Goal: Task Accomplishment & Management: Manage account settings

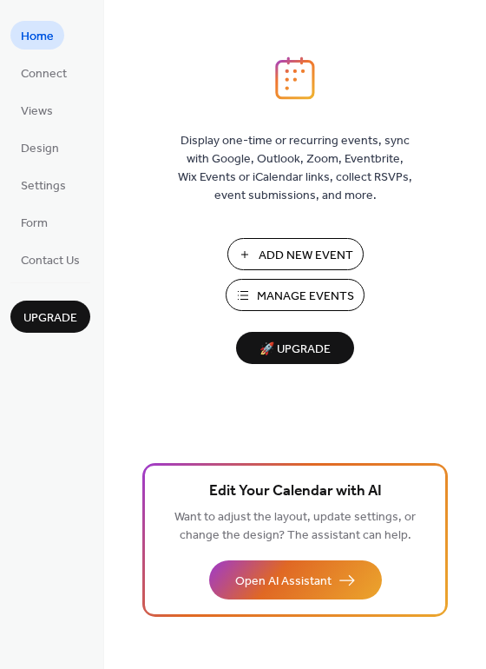
click at [282, 297] on span "Manage Events" at bounding box center [305, 296] width 97 height 18
click at [286, 296] on span "Manage Events" at bounding box center [305, 296] width 97 height 18
drag, startPoint x: 481, startPoint y: 286, endPoint x: 484, endPoint y: 416, distance: 130.3
click at [484, 418] on div "Display one-time or recurring events, sync with Google, Outlook, Zoom, Eventbri…" at bounding box center [295, 362] width 382 height 612
drag, startPoint x: 480, startPoint y: 406, endPoint x: 484, endPoint y: 489, distance: 82.6
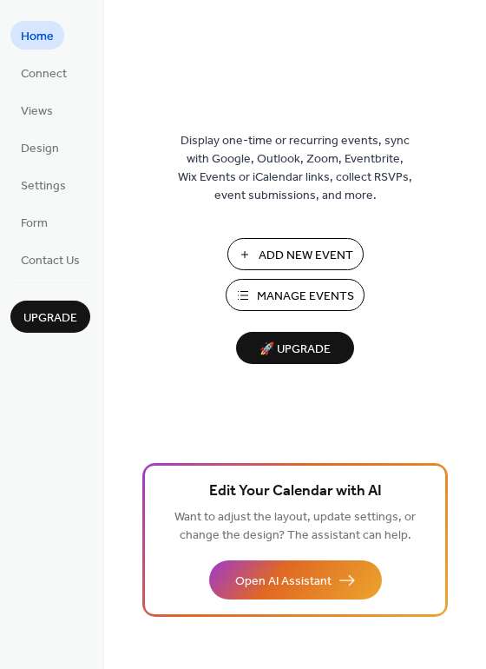
click at [484, 489] on div "Display one-time or recurring events, sync with Google, Outlook, Zoom, Eventbri…" at bounding box center [295, 362] width 382 height 612
drag, startPoint x: 480, startPoint y: 404, endPoint x: 476, endPoint y: 477, distance: 73.1
click at [476, 477] on div "Display one-time or recurring events, sync with Google, Outlook, Zoom, Eventbri…" at bounding box center [295, 362] width 382 height 612
drag, startPoint x: 482, startPoint y: 414, endPoint x: 482, endPoint y: 465, distance: 51.2
click at [482, 467] on div "Display one-time or recurring events, sync with Google, Outlook, Zoom, Eventbri…" at bounding box center [295, 362] width 382 height 612
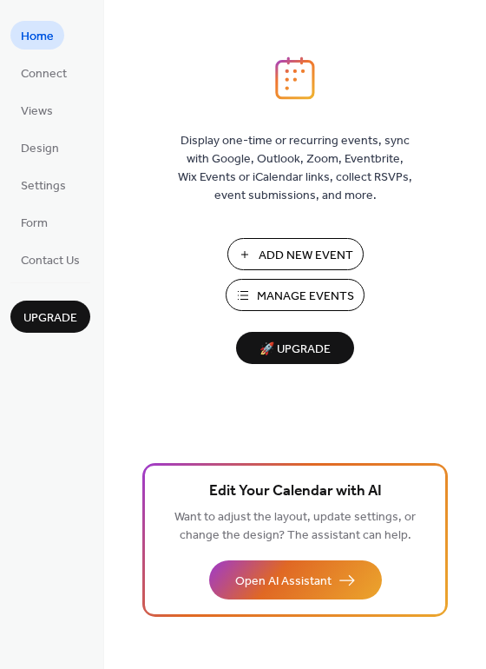
click at [340, 294] on span "Manage Events" at bounding box center [305, 296] width 97 height 18
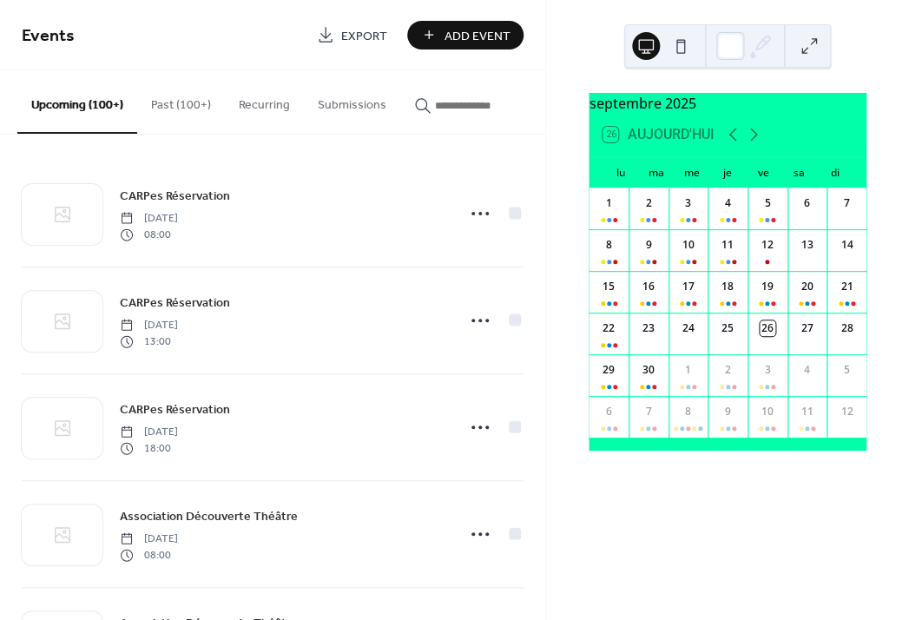
click at [468, 112] on input "button" at bounding box center [487, 105] width 104 height 18
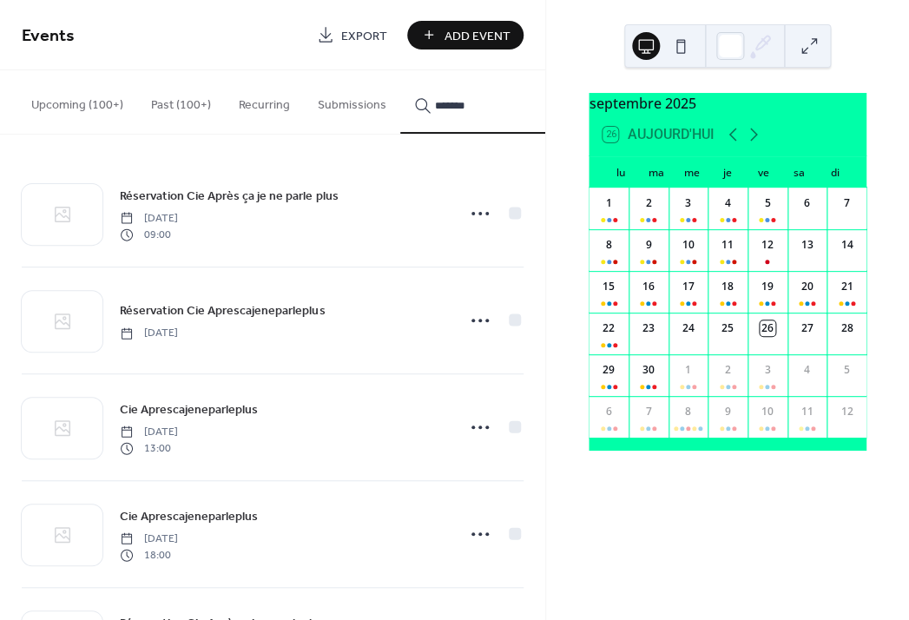
scroll to position [0, 18]
click at [46, 104] on button "Upcoming (100+)" at bounding box center [59, 101] width 120 height 62
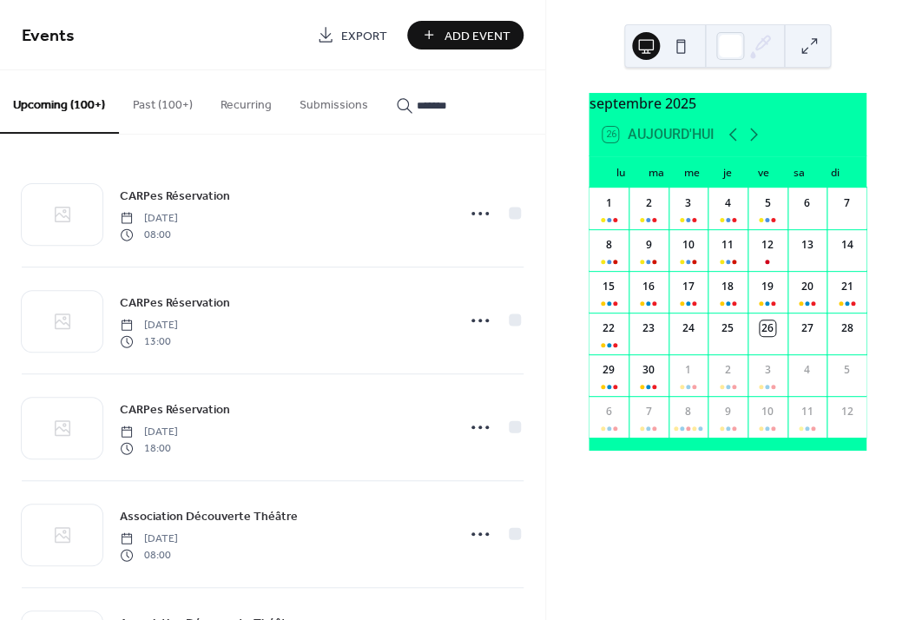
click at [462, 105] on input "*******" at bounding box center [469, 105] width 104 height 18
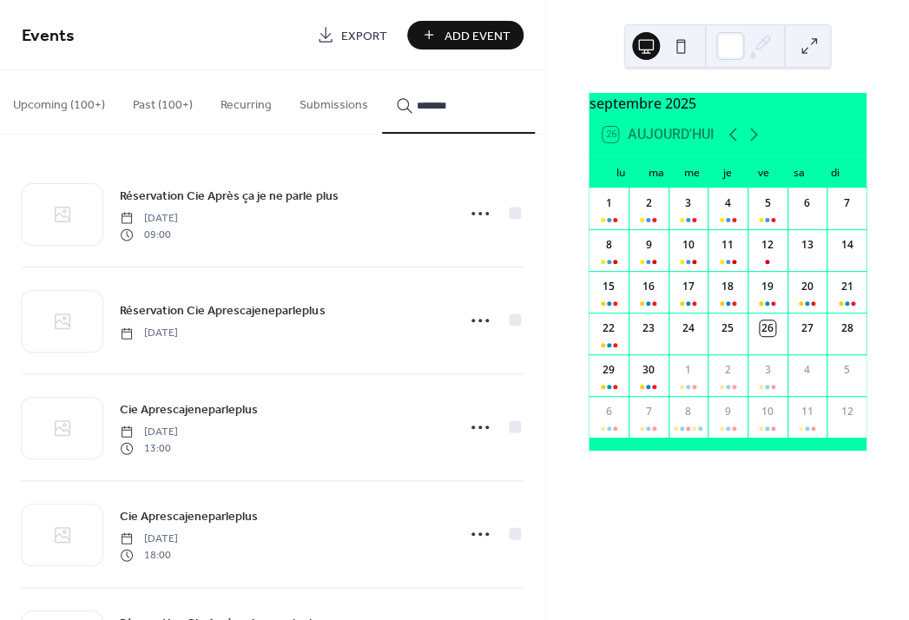
click at [64, 106] on button "Upcoming (100+)" at bounding box center [59, 101] width 120 height 62
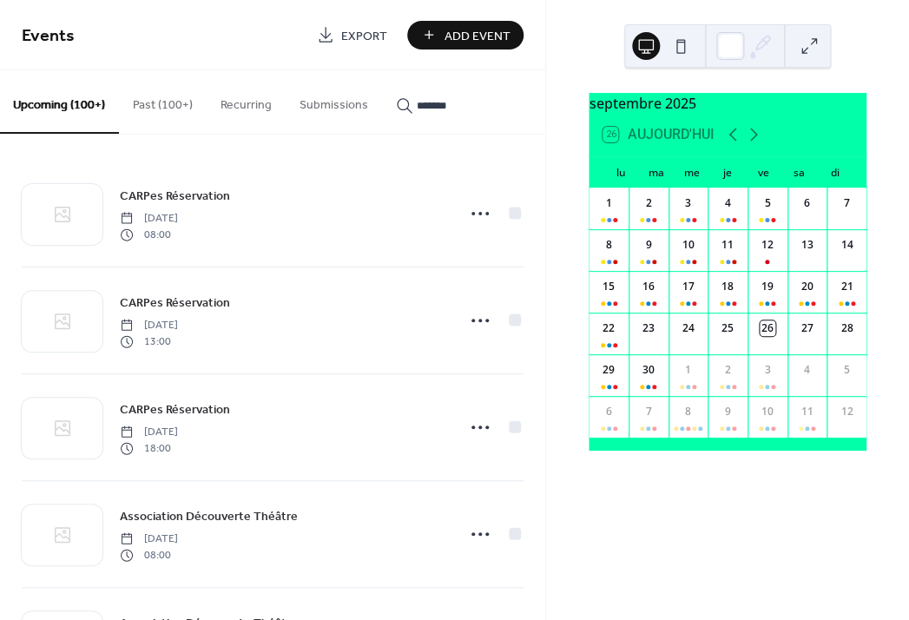
click at [453, 107] on input "*******" at bounding box center [469, 105] width 104 height 18
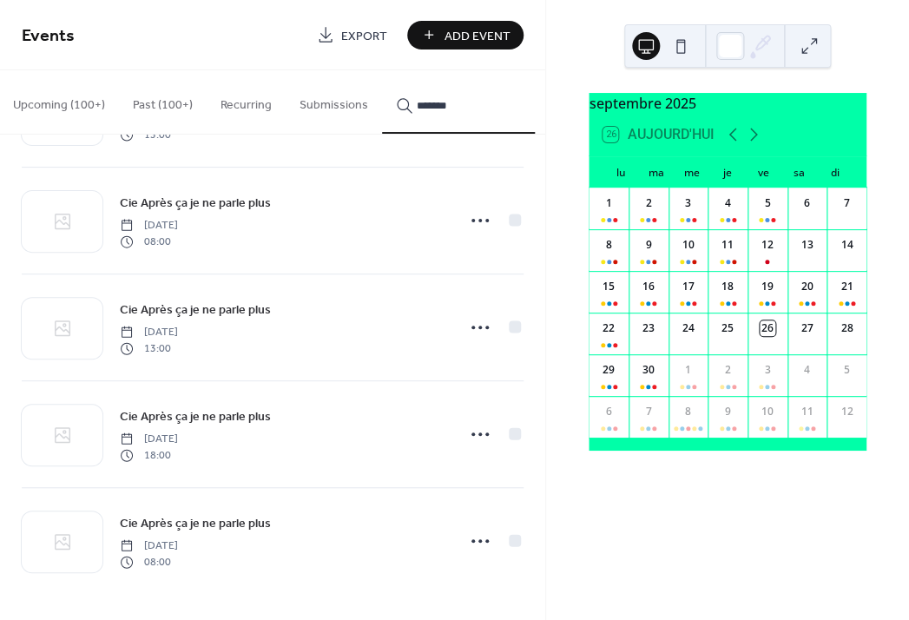
scroll to position [649, 0]
click at [86, 104] on button "Upcoming (100+)" at bounding box center [59, 101] width 120 height 62
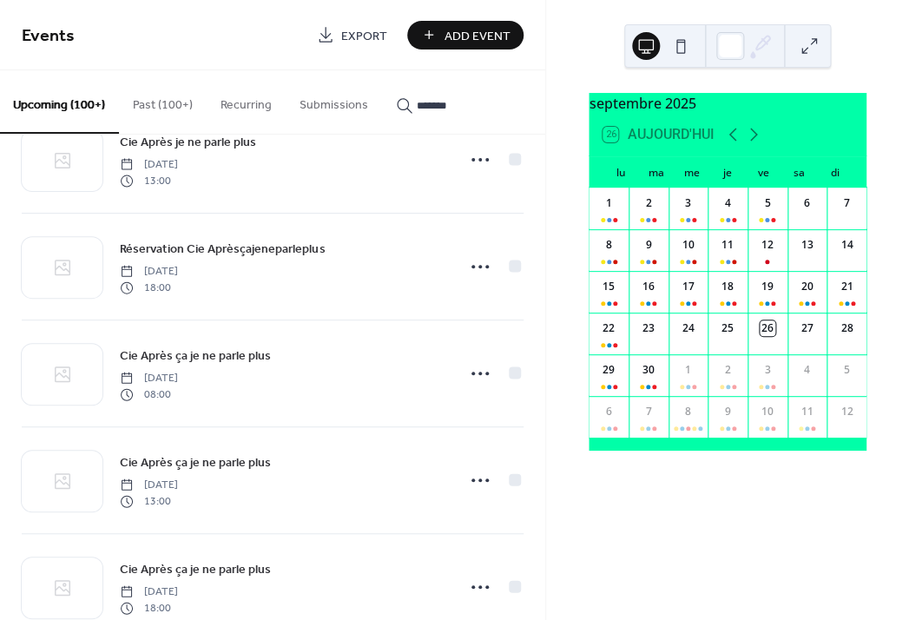
scroll to position [4015, 0]
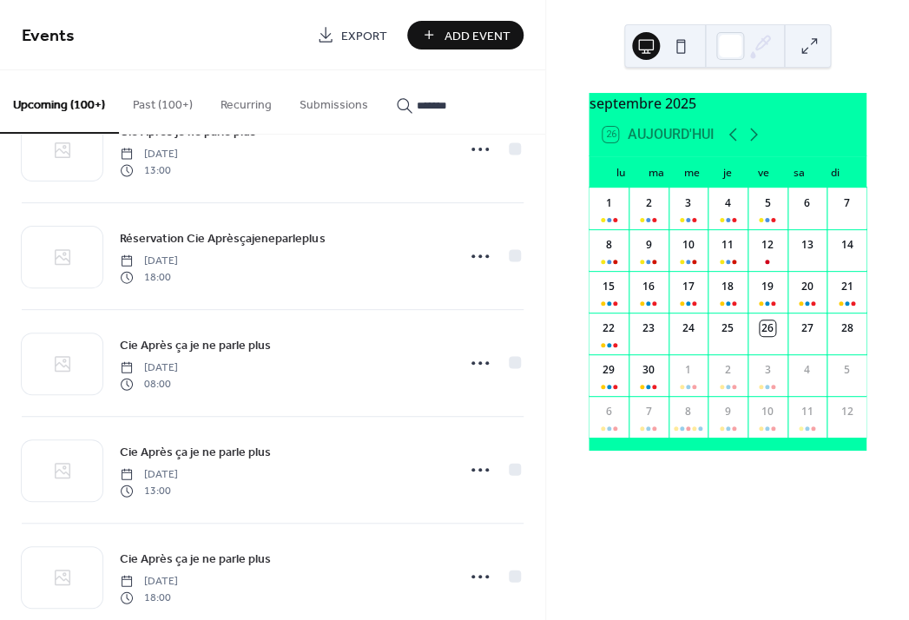
click at [458, 108] on input "*******" at bounding box center [469, 105] width 104 height 18
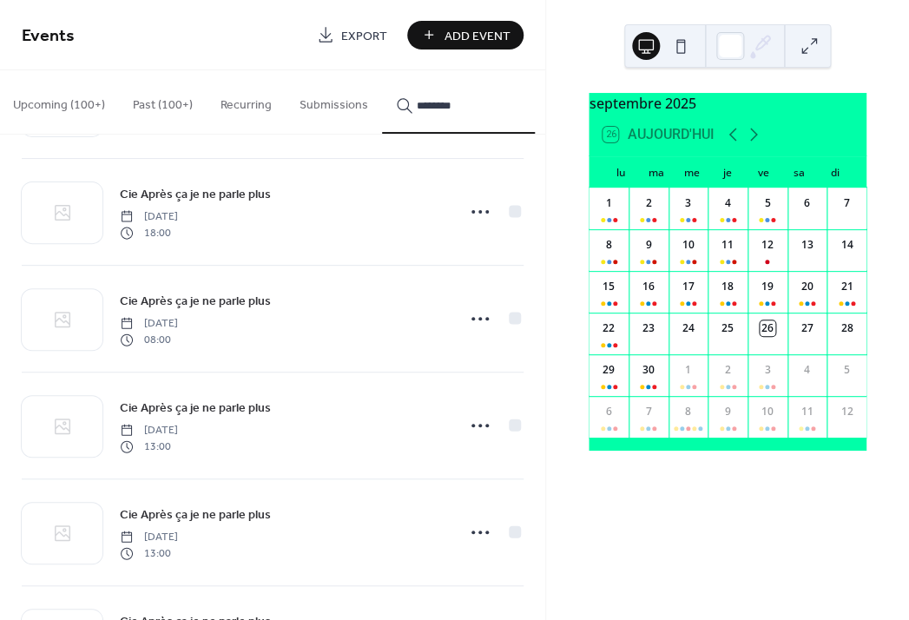
scroll to position [649, 0]
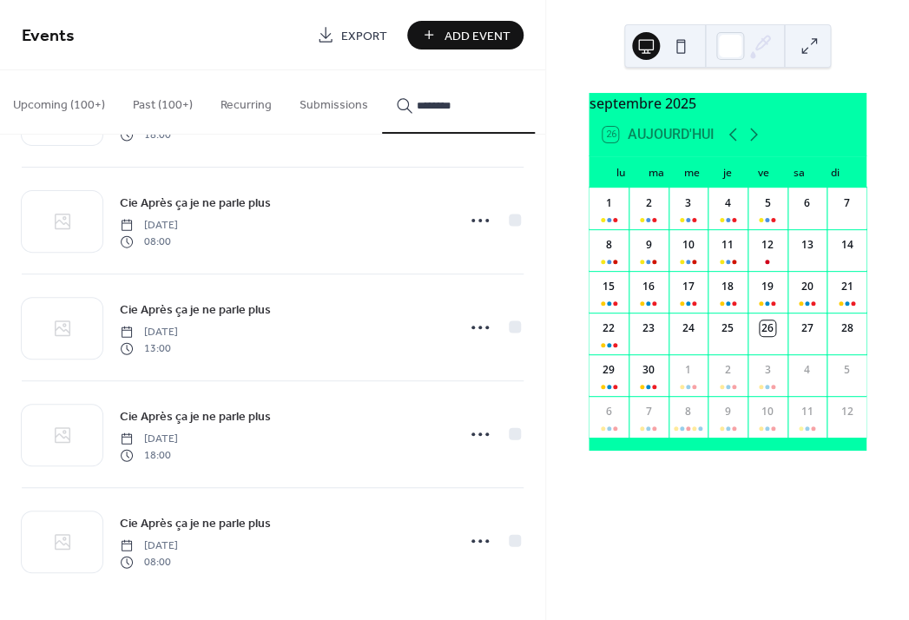
click at [366, 544] on div "Cie Après ça je ne parle plus Saturday, May 18, 2024 08:00" at bounding box center [283, 541] width 326 height 56
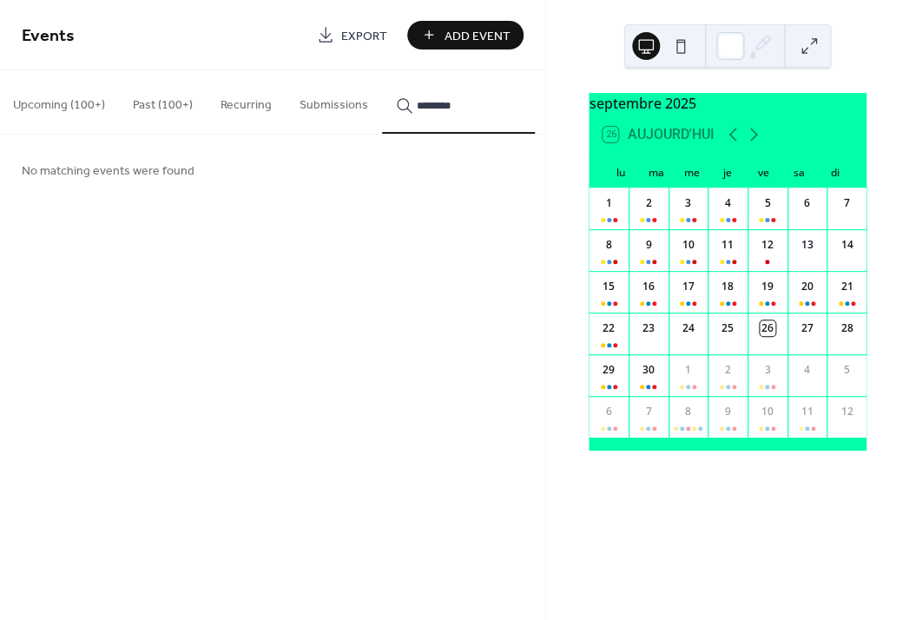
click at [61, 104] on button "Upcoming (100+)" at bounding box center [59, 101] width 120 height 62
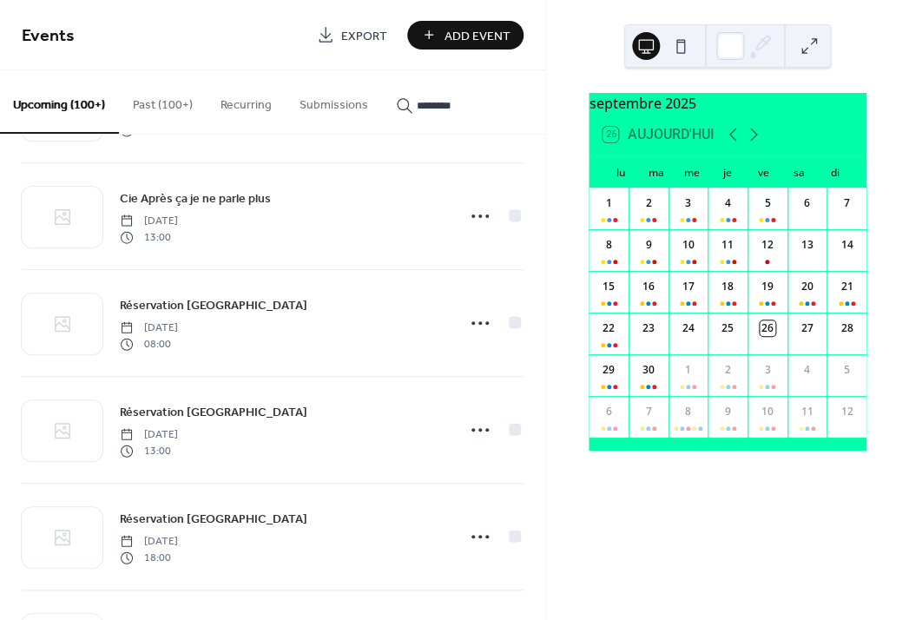
scroll to position [3100, 0]
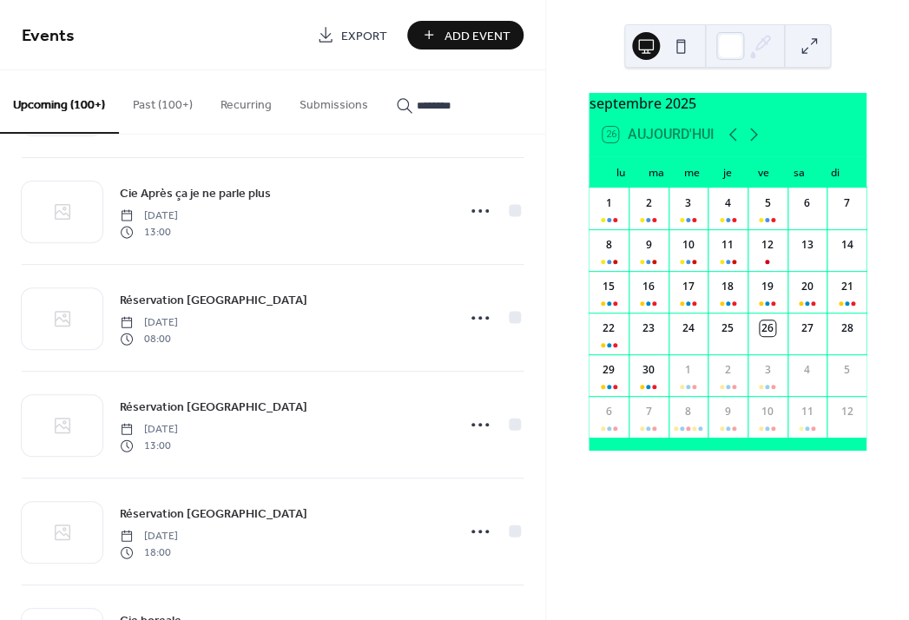
click at [58, 104] on button "Upcoming (100+)" at bounding box center [59, 101] width 120 height 63
click at [72, 109] on button "Upcoming (100+)" at bounding box center [59, 101] width 120 height 63
click at [84, 102] on button "Upcoming (100+)" at bounding box center [59, 101] width 120 height 63
click at [396, 108] on icon "button" at bounding box center [404, 105] width 17 height 17
click at [417, 108] on input "********" at bounding box center [469, 105] width 104 height 18
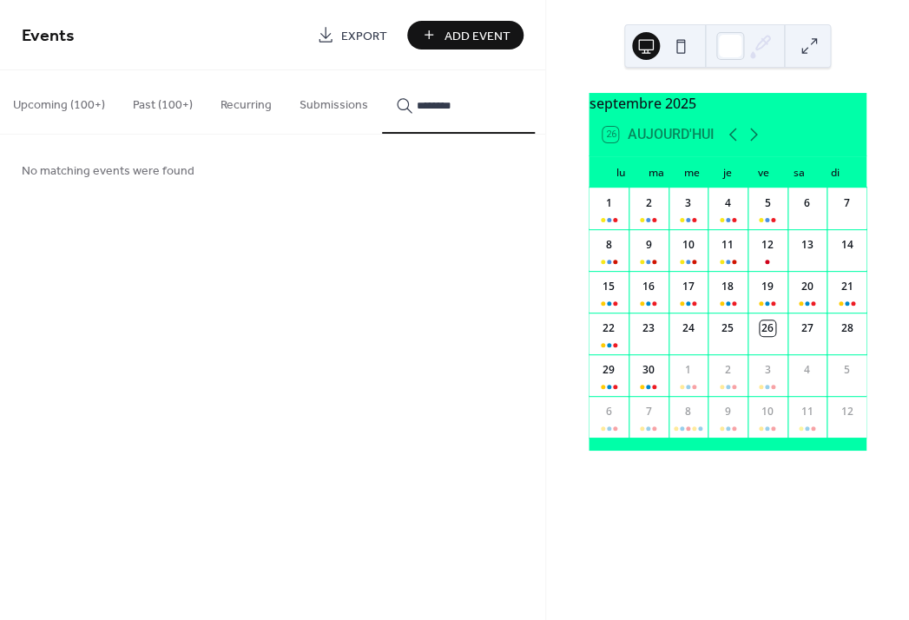
click at [55, 109] on button "Upcoming (100+)" at bounding box center [59, 101] width 120 height 62
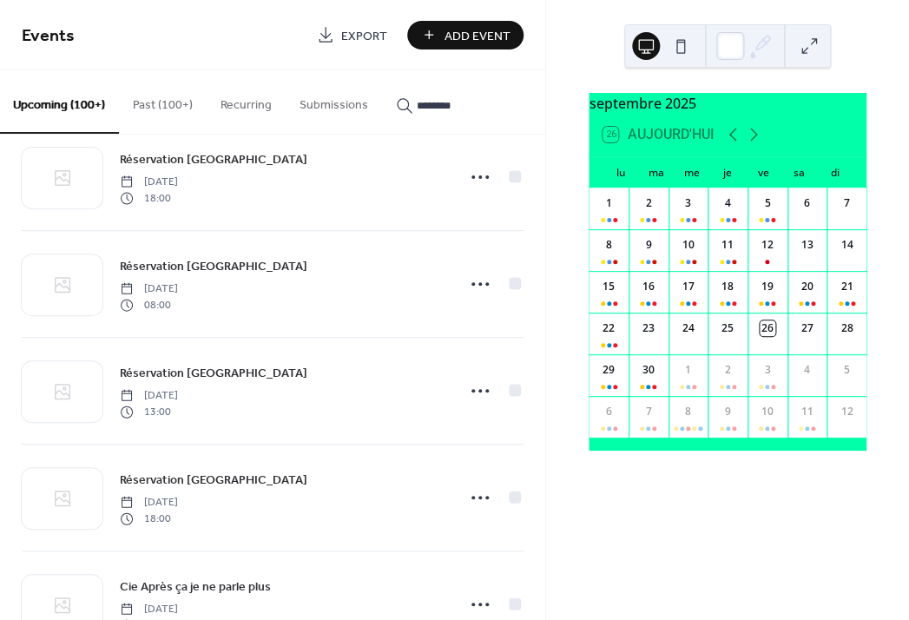
scroll to position [2612, 0]
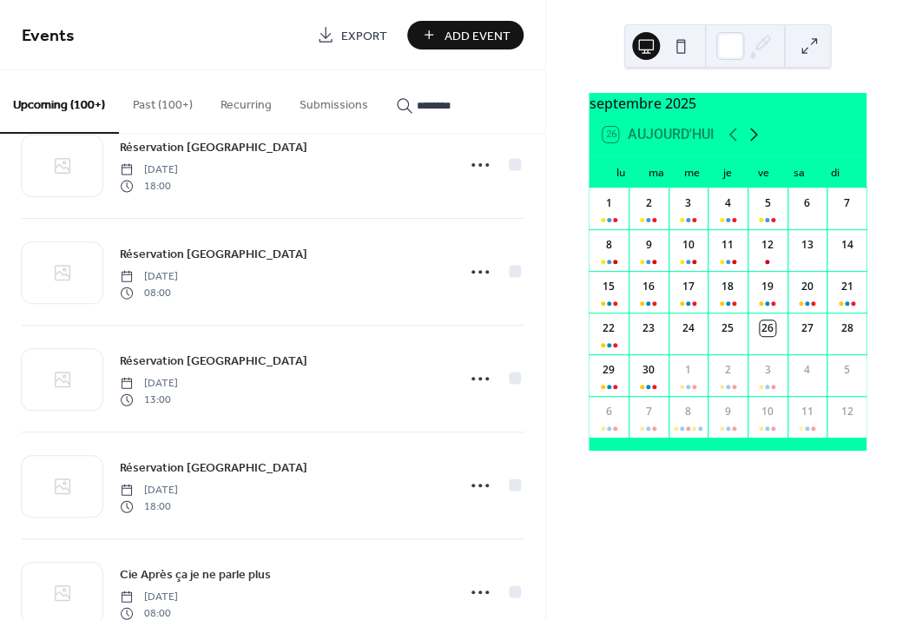
click at [757, 142] on icon at bounding box center [754, 134] width 8 height 13
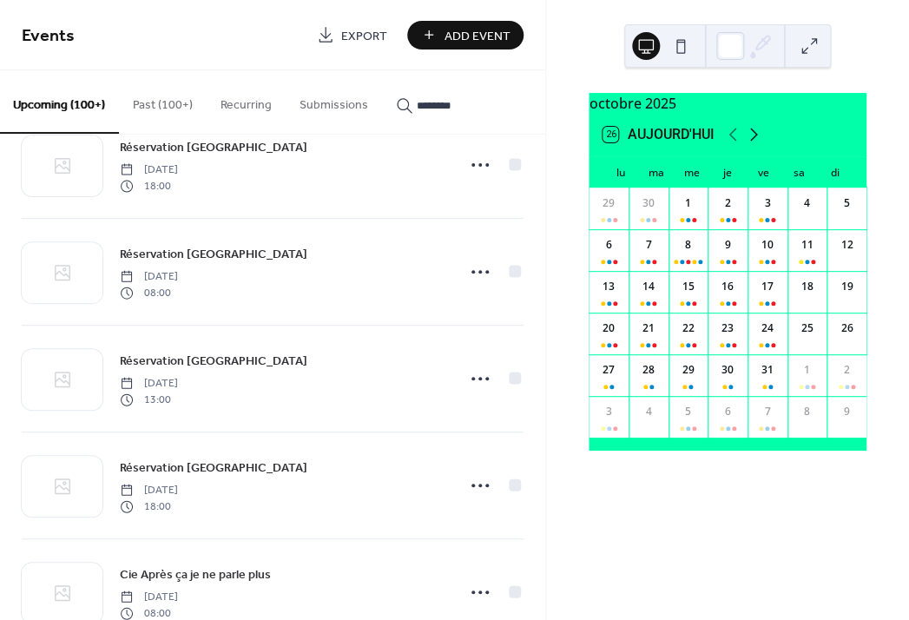
click at [757, 142] on icon at bounding box center [754, 134] width 8 height 13
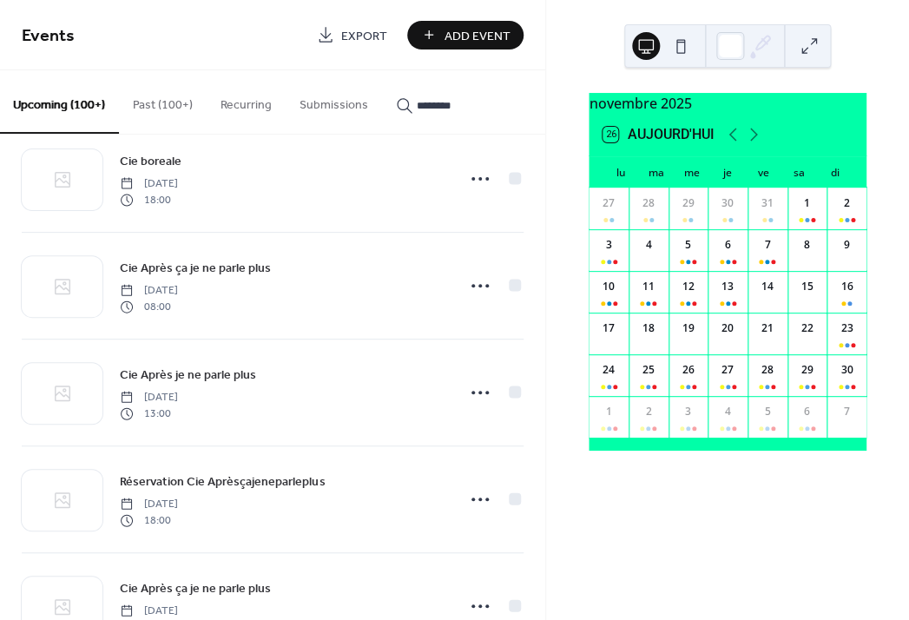
scroll to position [3712, 0]
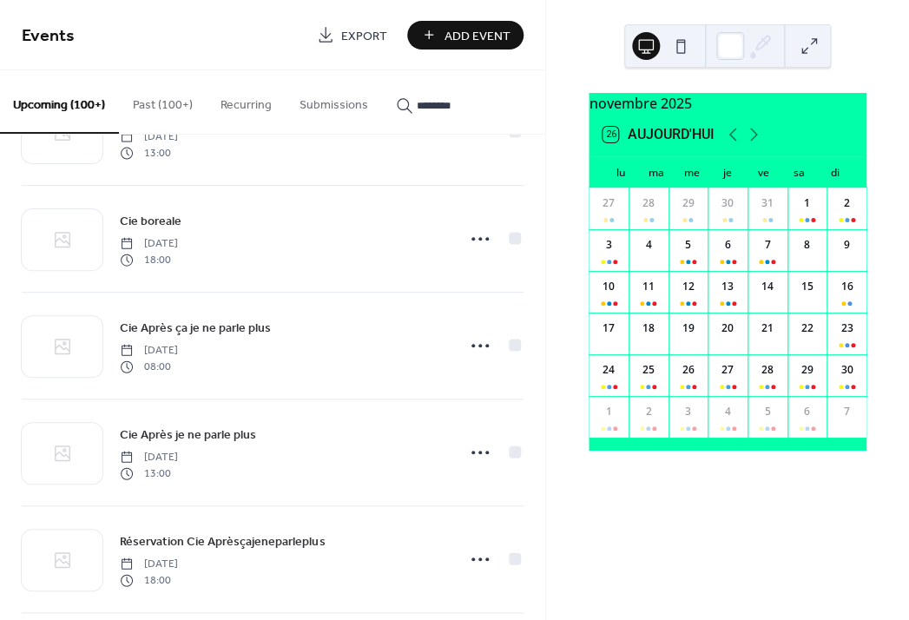
click at [255, 105] on button "Recurring" at bounding box center [246, 101] width 79 height 62
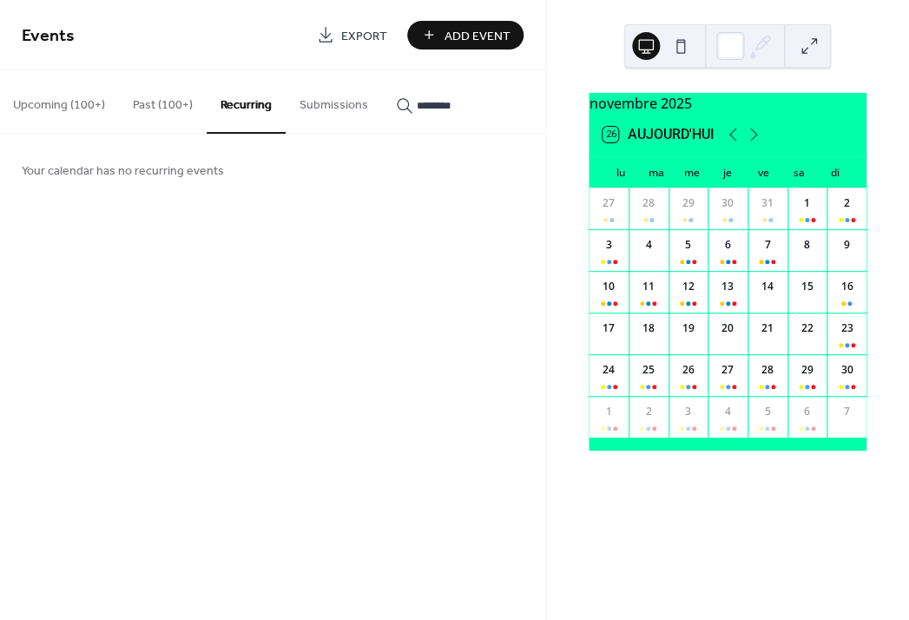
click at [163, 104] on button "Past (100+)" at bounding box center [163, 101] width 88 height 62
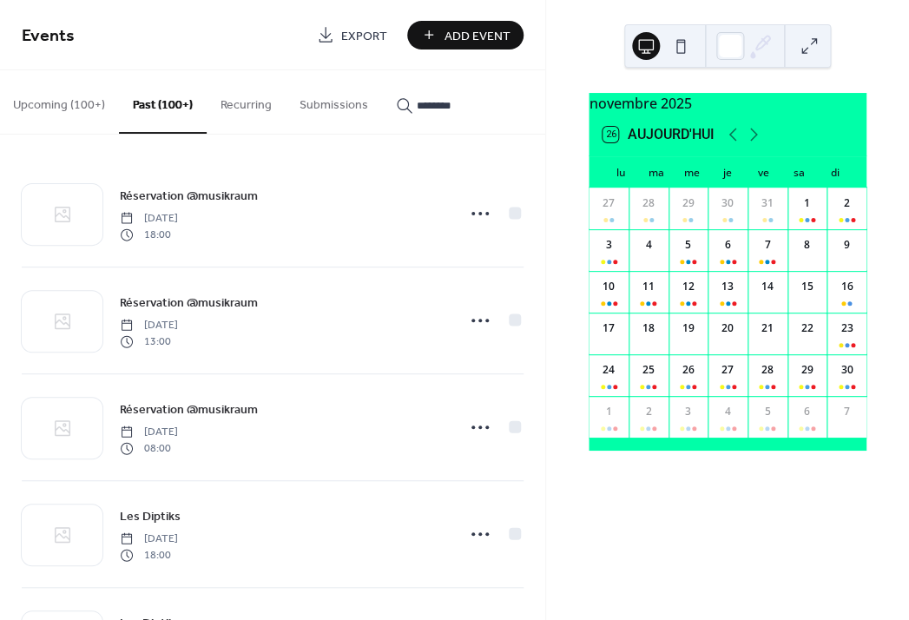
click at [58, 113] on button "Upcoming (100+)" at bounding box center [59, 101] width 120 height 62
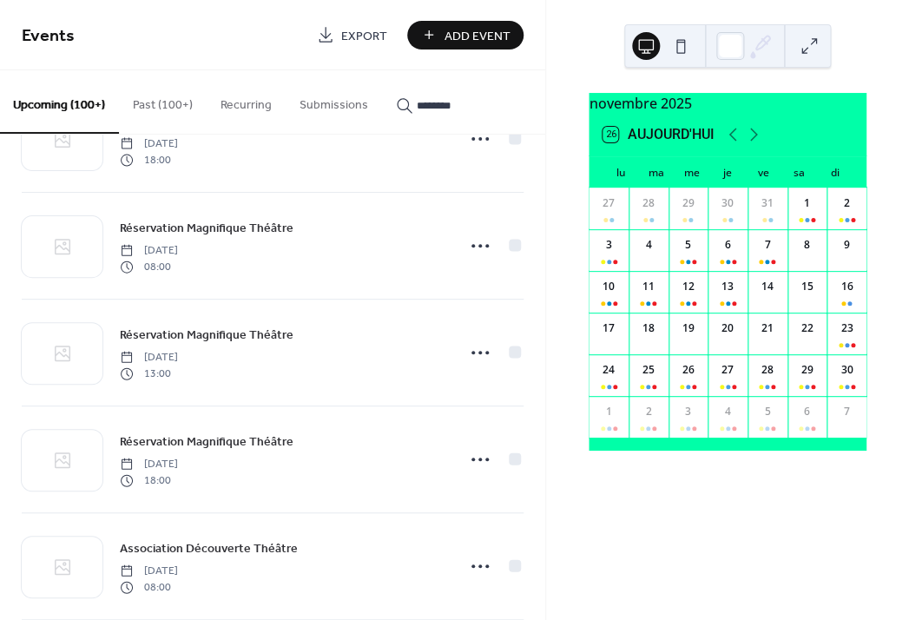
scroll to position [4447, 0]
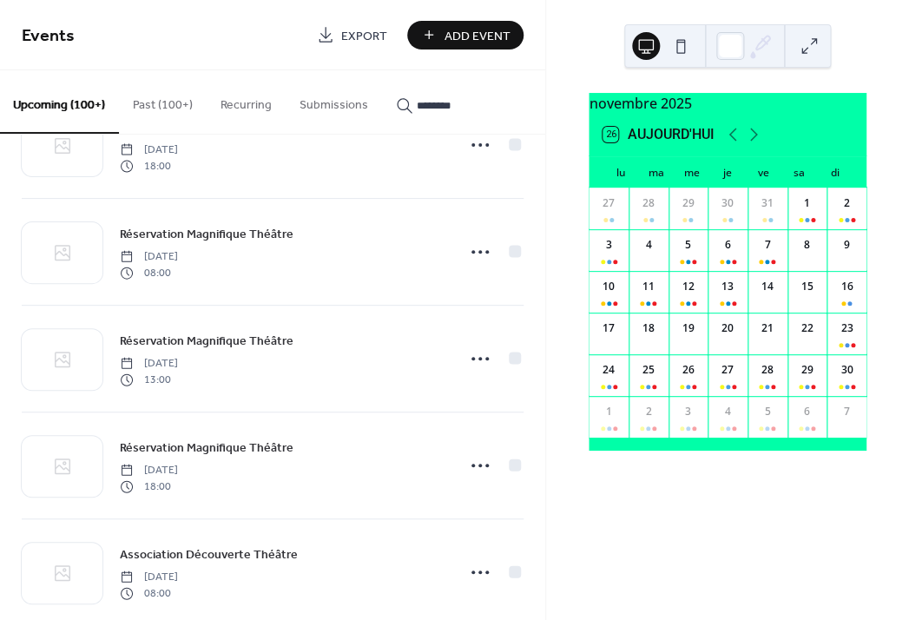
click at [453, 108] on input "********" at bounding box center [469, 105] width 104 height 18
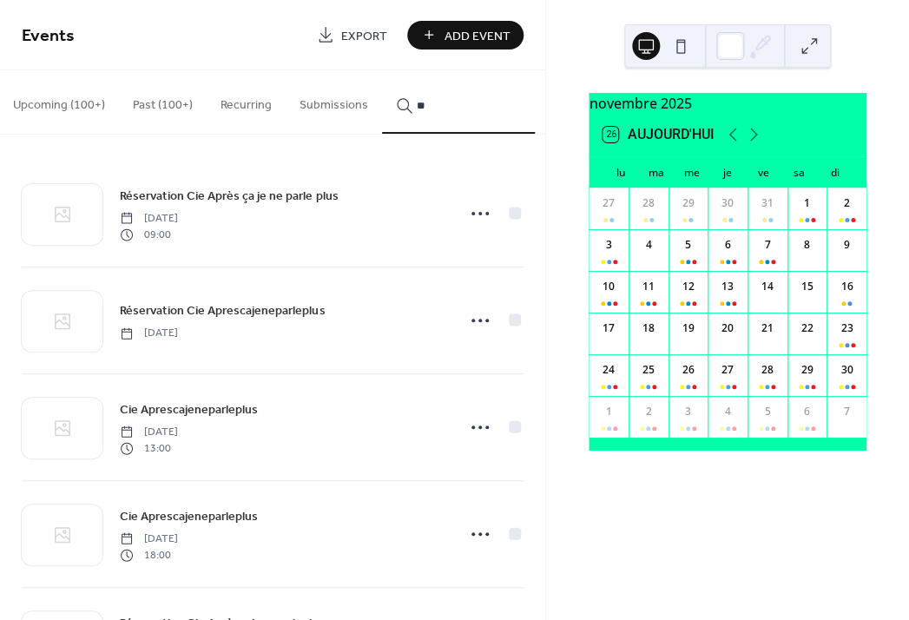
type input "*"
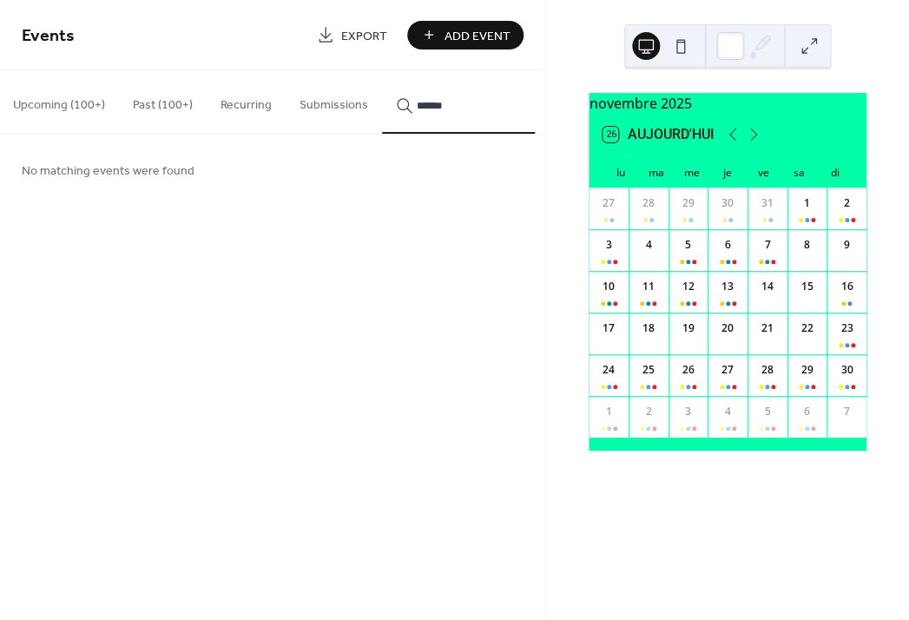
type input "******"
click at [87, 103] on button "Upcoming (100+)" at bounding box center [59, 101] width 120 height 62
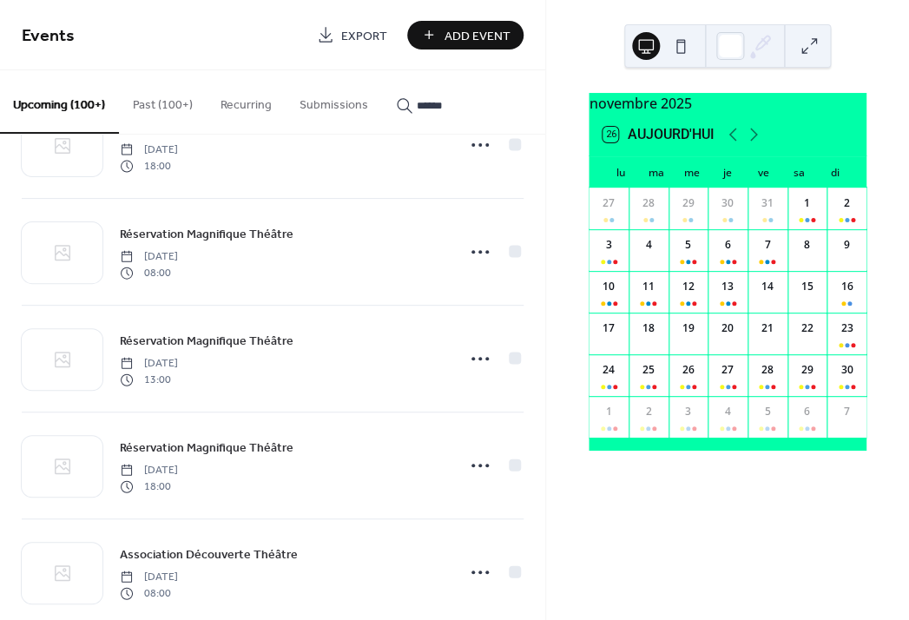
scroll to position [4447, 0]
click at [443, 99] on input "******" at bounding box center [469, 105] width 104 height 18
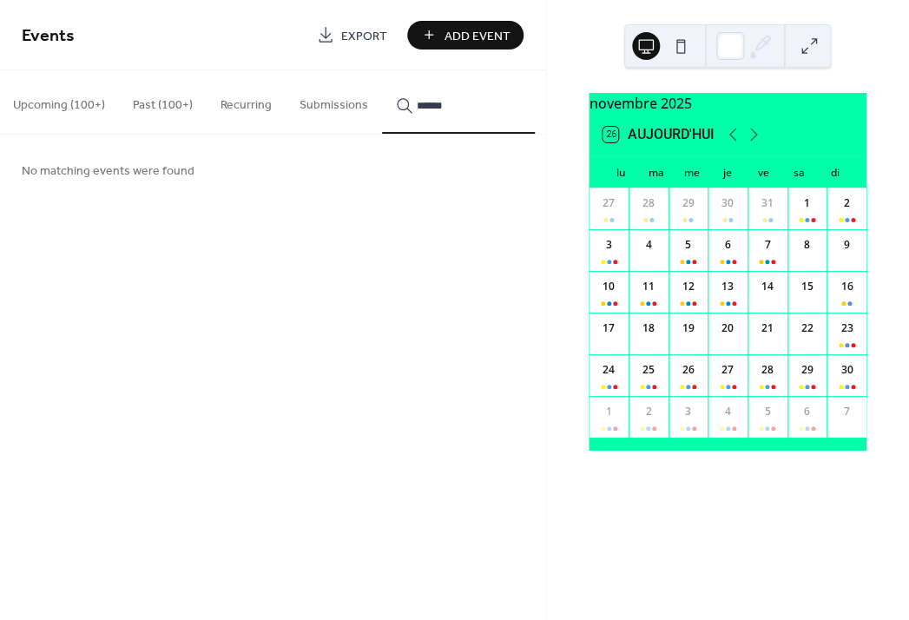
click at [68, 109] on button "Upcoming (100+)" at bounding box center [59, 101] width 120 height 62
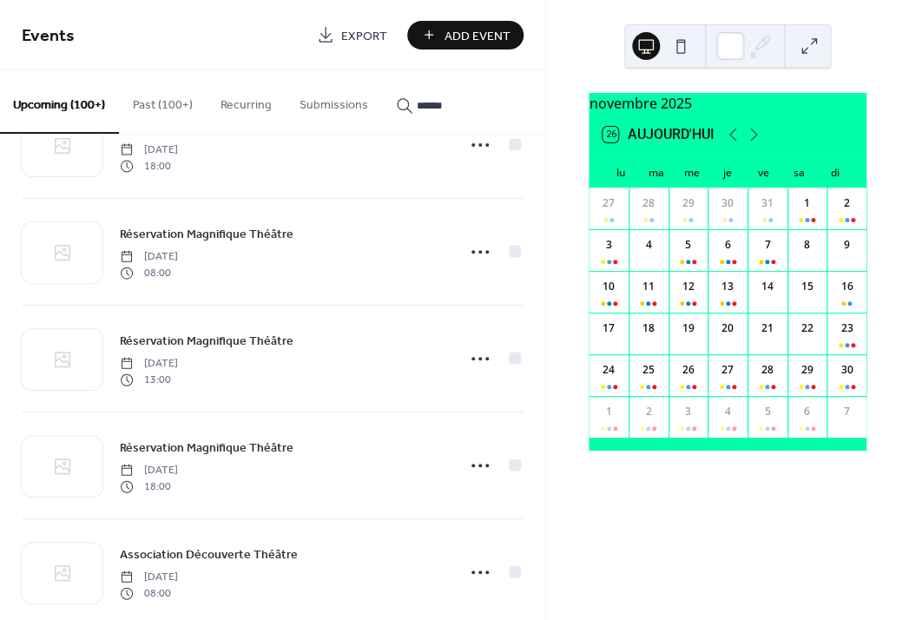
scroll to position [5987, 0]
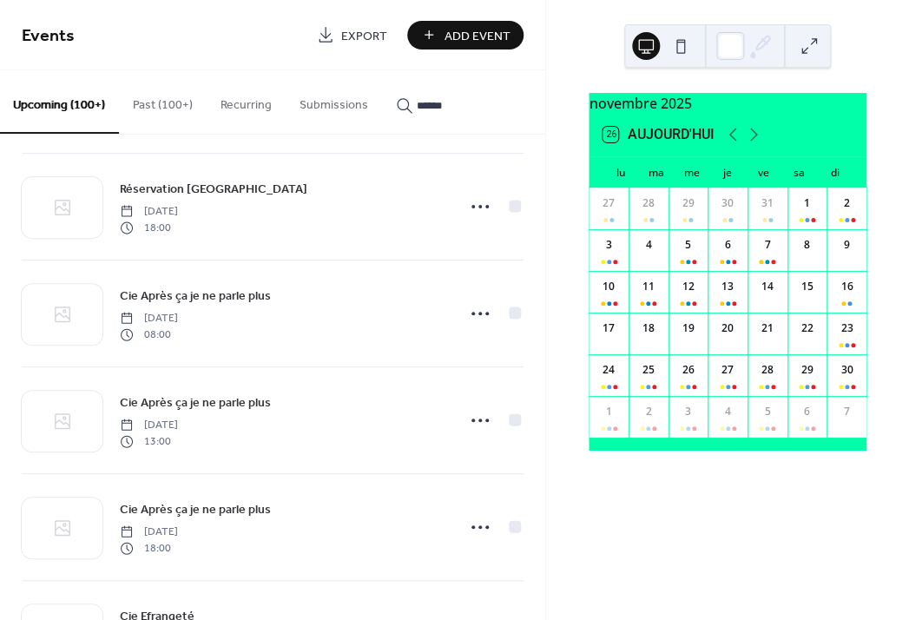
click at [77, 104] on button "Upcoming (100+)" at bounding box center [59, 101] width 120 height 63
